Goal: Task Accomplishment & Management: Use online tool/utility

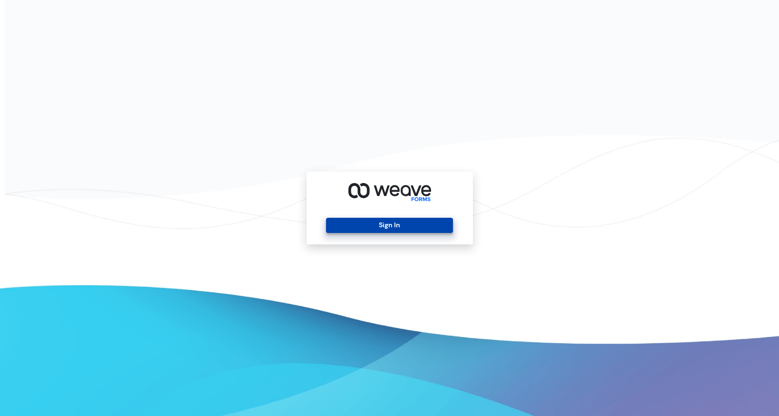
click at [398, 227] on button "Sign In" at bounding box center [389, 225] width 127 height 15
click at [395, 222] on button "Sign In" at bounding box center [389, 225] width 127 height 15
